Goal: Transaction & Acquisition: Download file/media

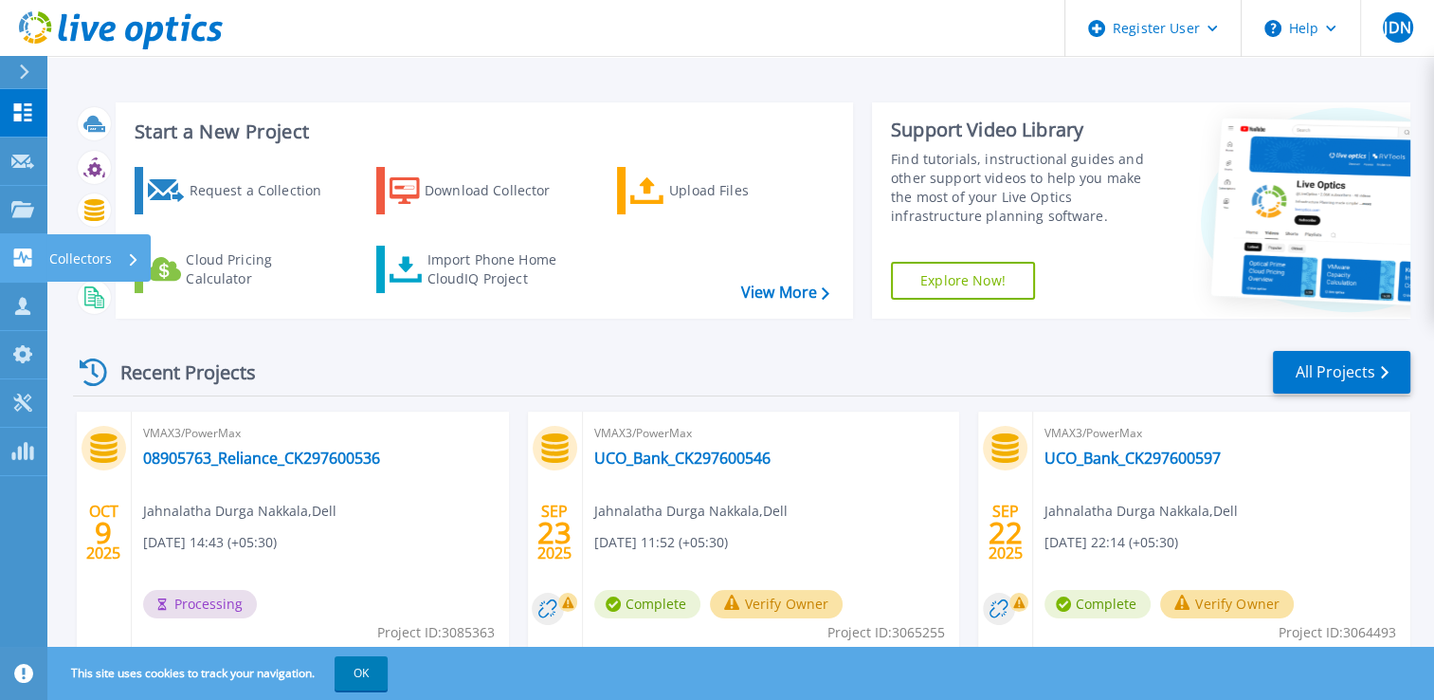
click at [28, 264] on icon at bounding box center [23, 257] width 18 height 18
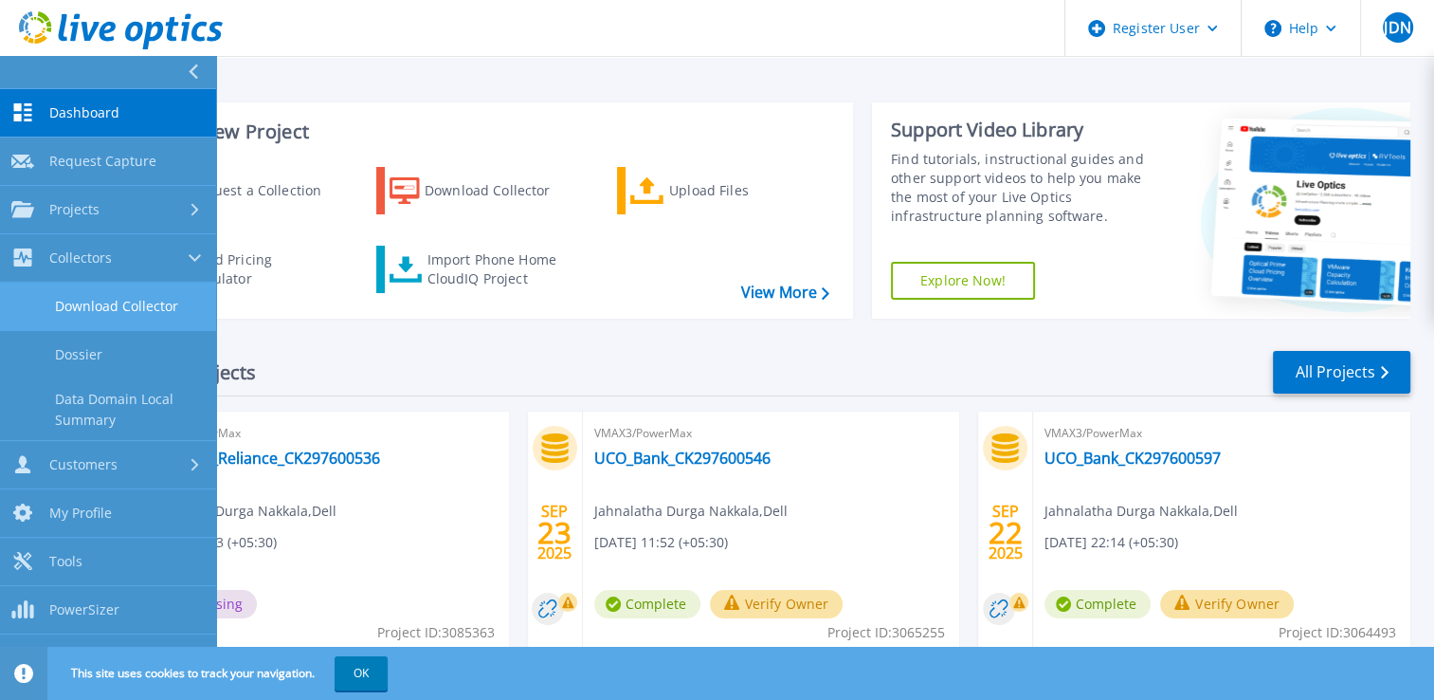
click at [114, 304] on link "Download Collector" at bounding box center [108, 307] width 216 height 48
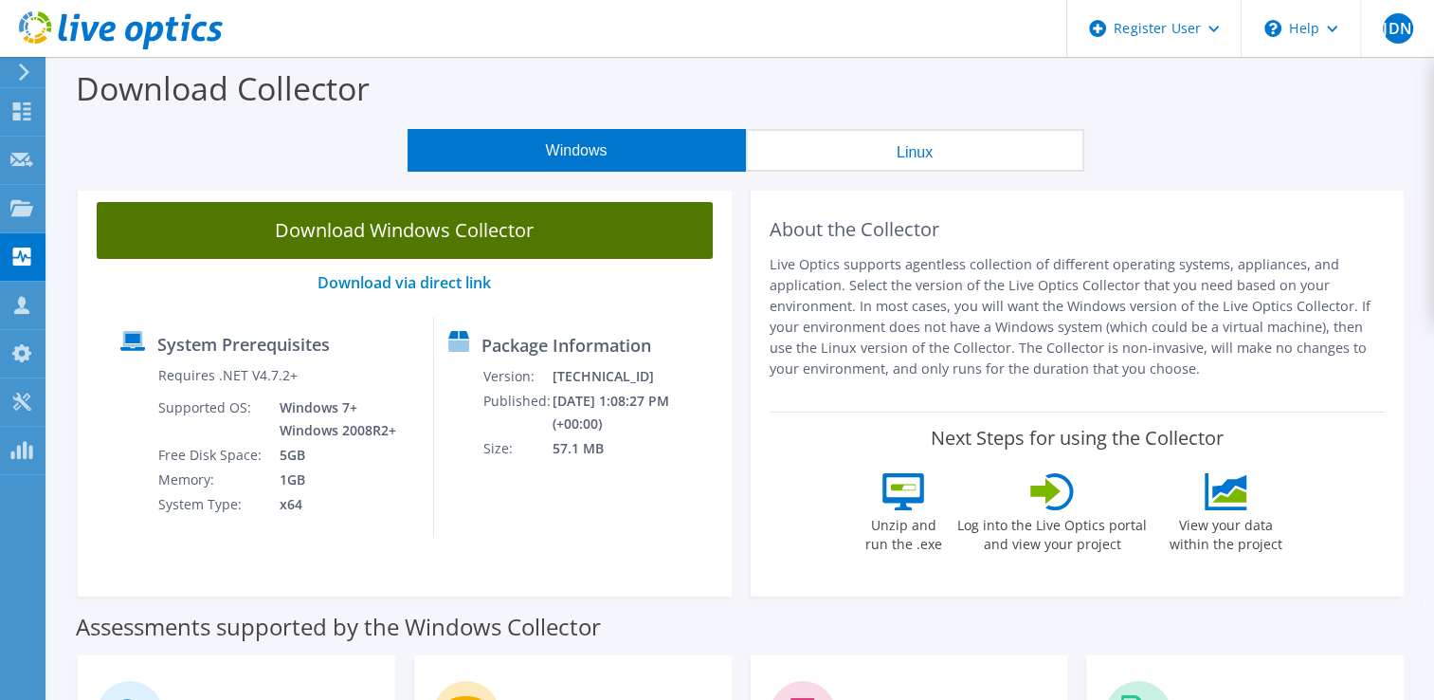
click at [406, 235] on link "Download Windows Collector" at bounding box center [405, 230] width 616 height 57
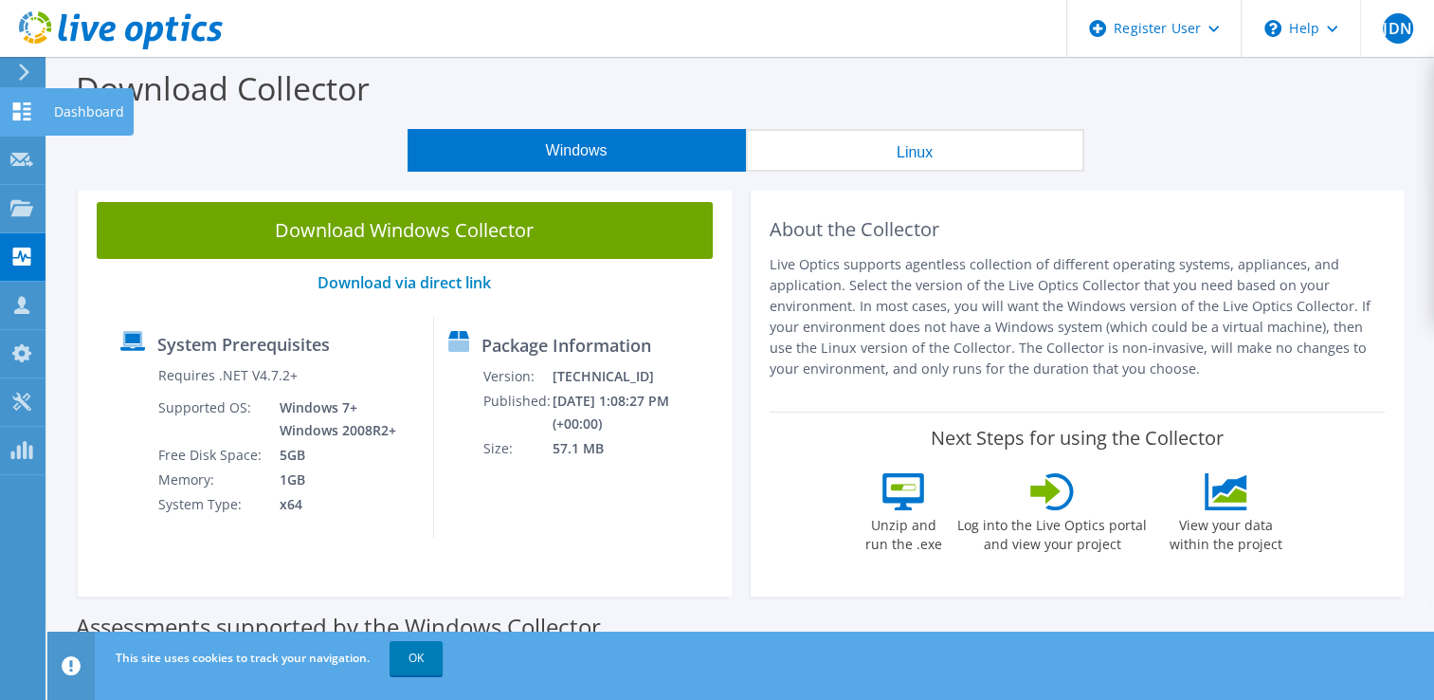
click at [16, 102] on use at bounding box center [22, 111] width 18 height 18
click at [11, 117] on icon at bounding box center [21, 111] width 23 height 18
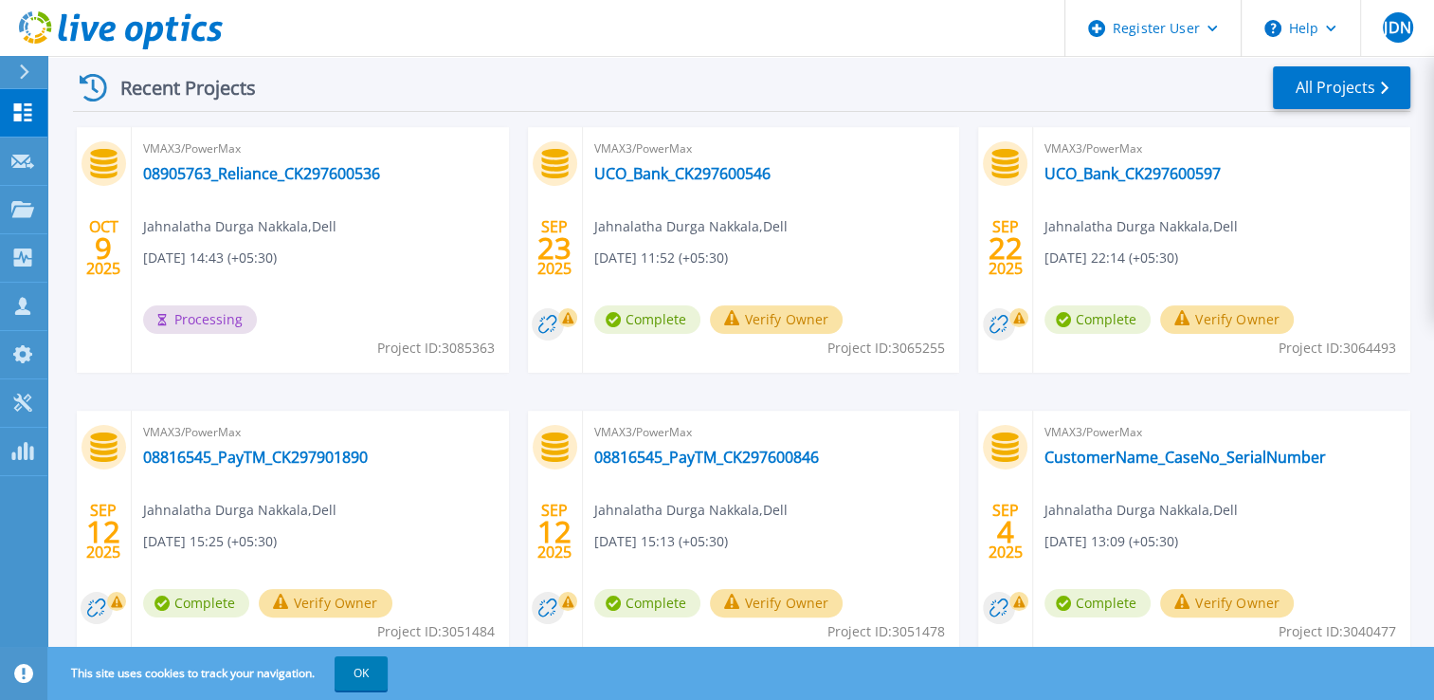
scroll to position [95, 0]
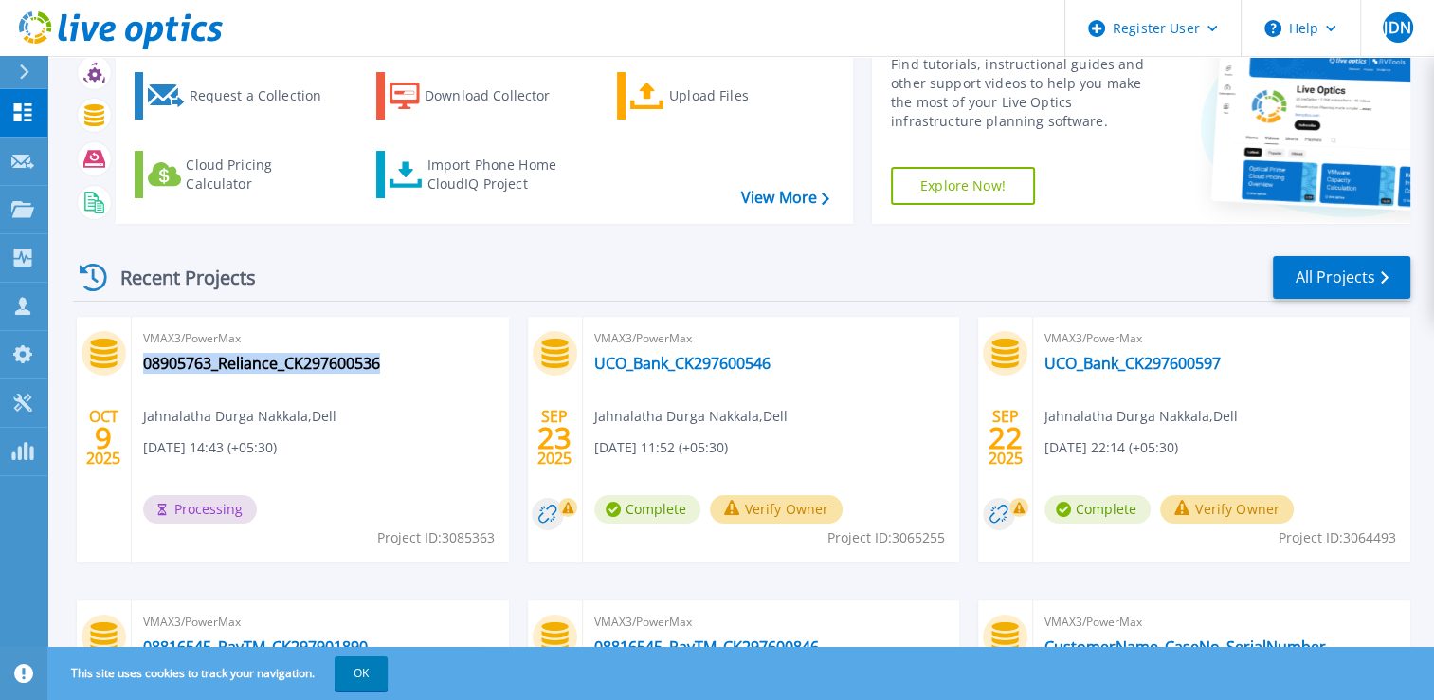
drag, startPoint x: 392, startPoint y: 363, endPoint x: 141, endPoint y: 366, distance: 250.3
click at [141, 366] on div "VMAX3/PowerMax 08905763_Reliance_CK297600536 Jahnalatha Durga Nakkala , Dell 10…" at bounding box center [320, 440] width 377 height 246
copy link "08905763_Reliance_CK297600536"
click at [497, 264] on div "Recent Projects All Projects" at bounding box center [742, 277] width 1338 height 47
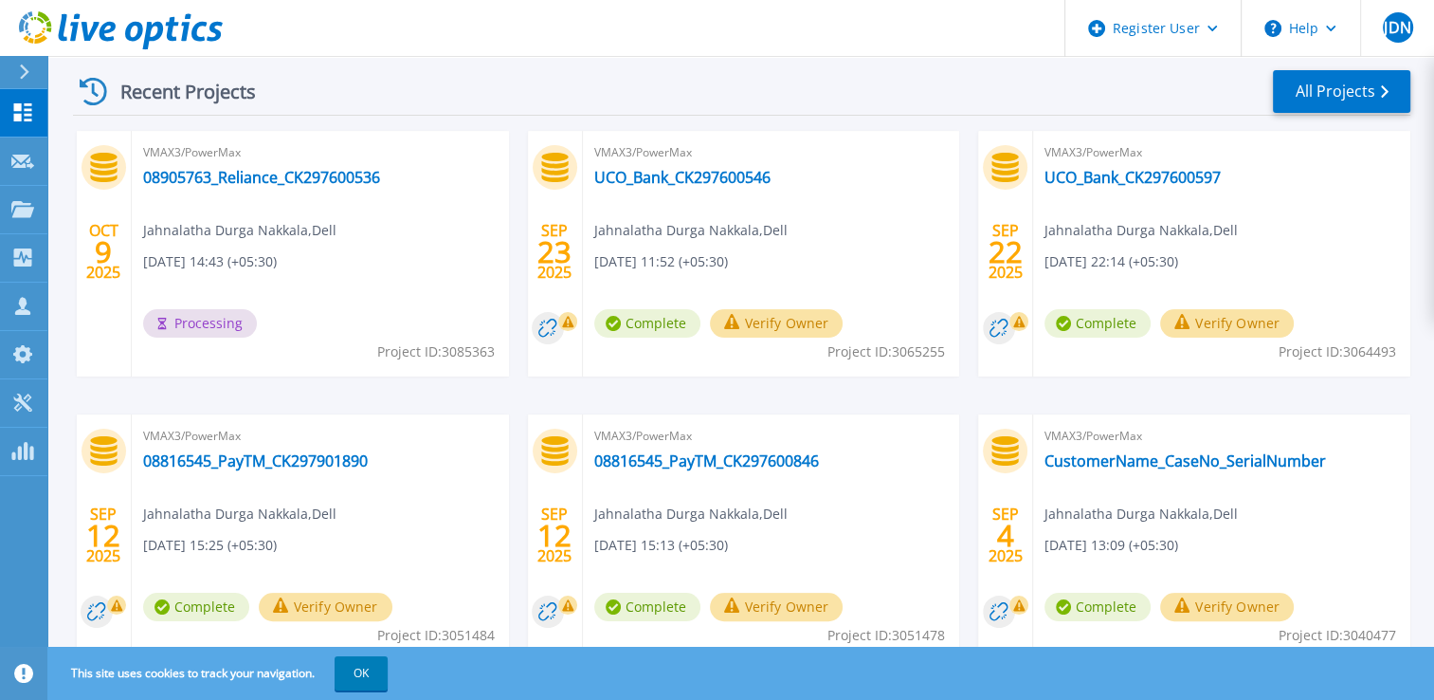
scroll to position [284, 0]
